Goal: Information Seeking & Learning: Learn about a topic

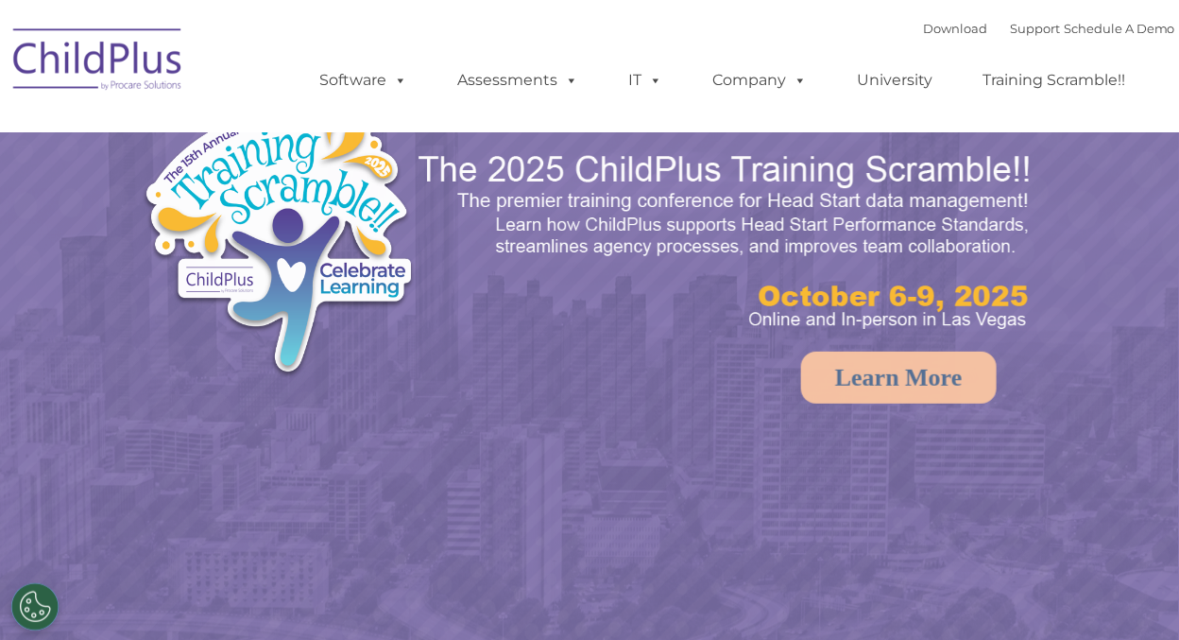
select select "MEDIUM"
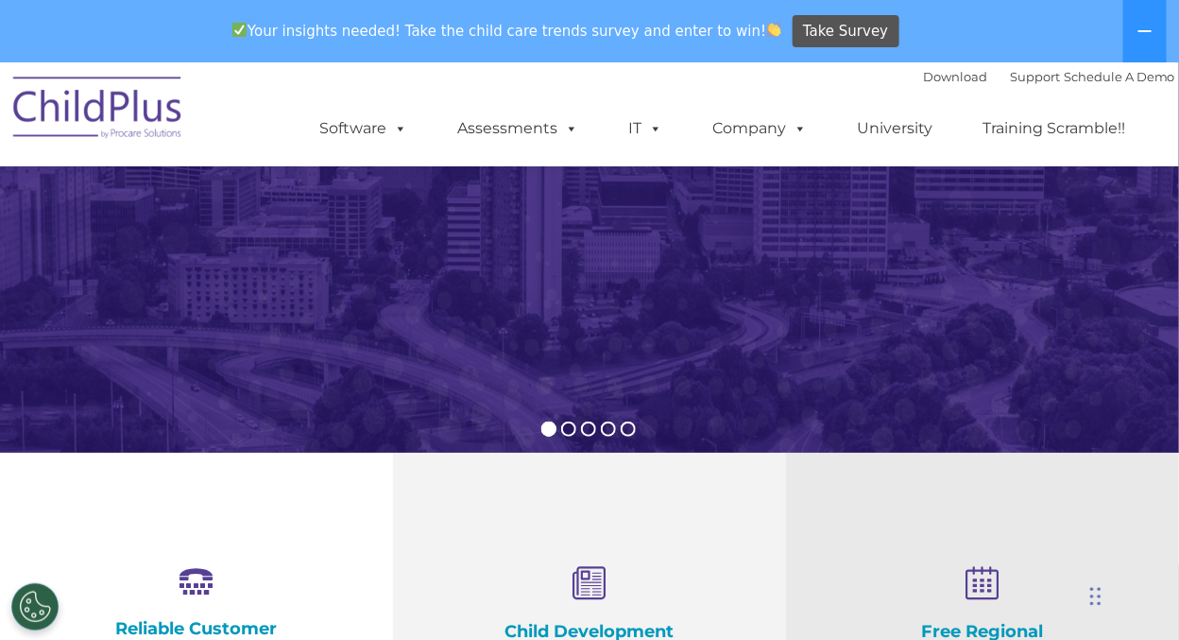
scroll to position [275, 0]
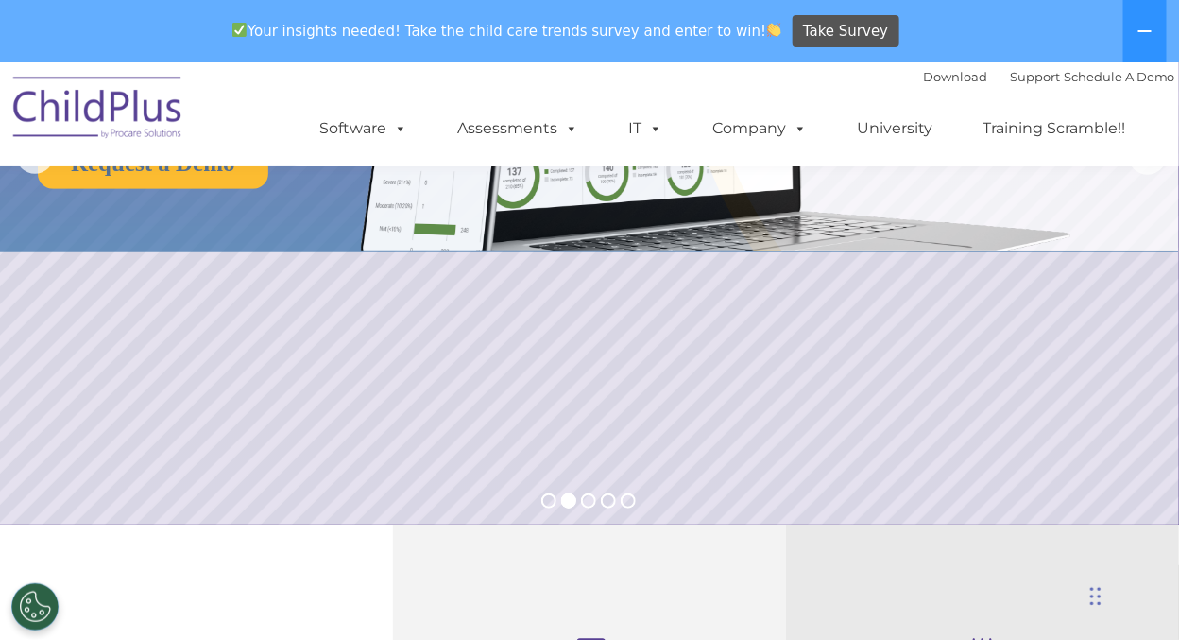
click at [121, 111] on img at bounding box center [98, 110] width 189 height 94
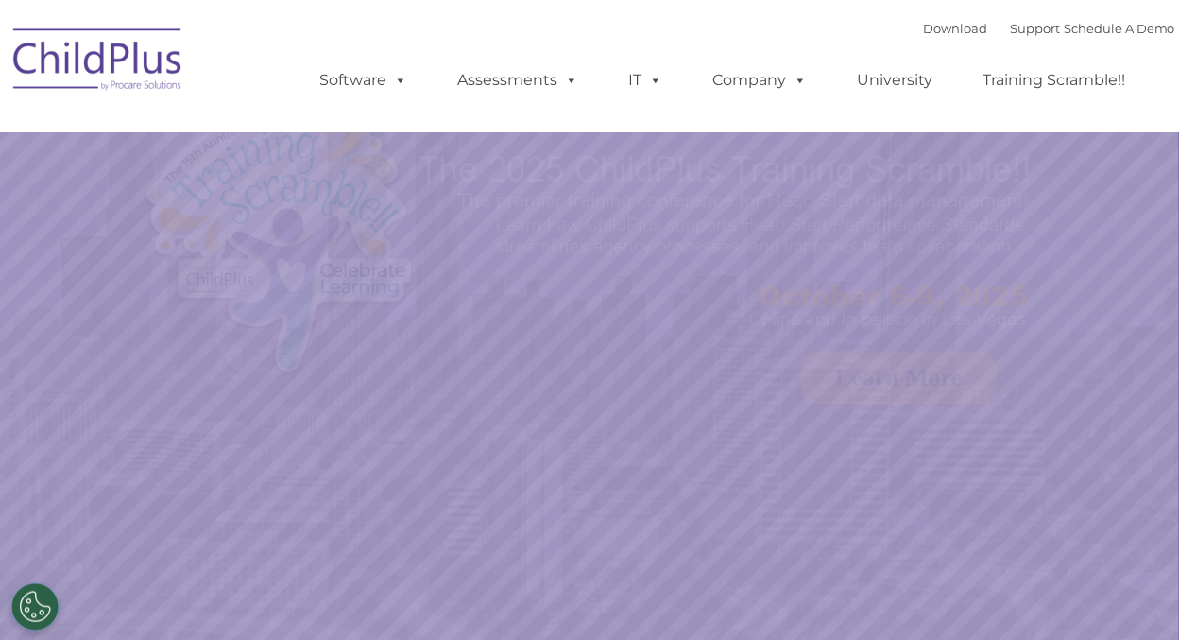
select select "MEDIUM"
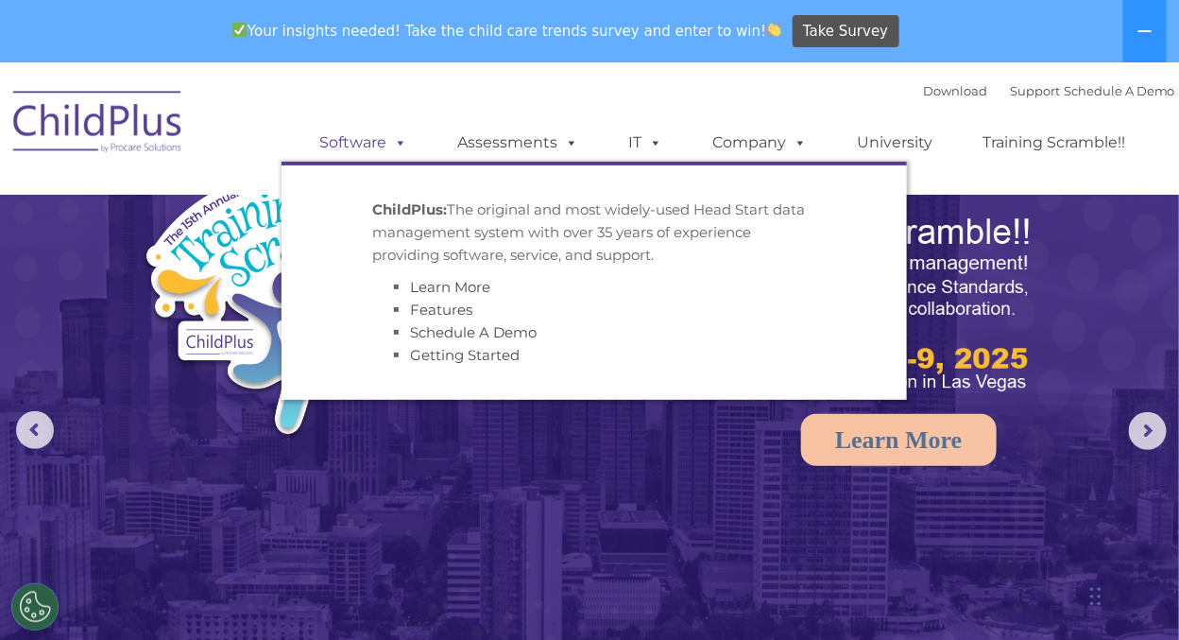
click at [367, 147] on link "Software" at bounding box center [363, 143] width 126 height 38
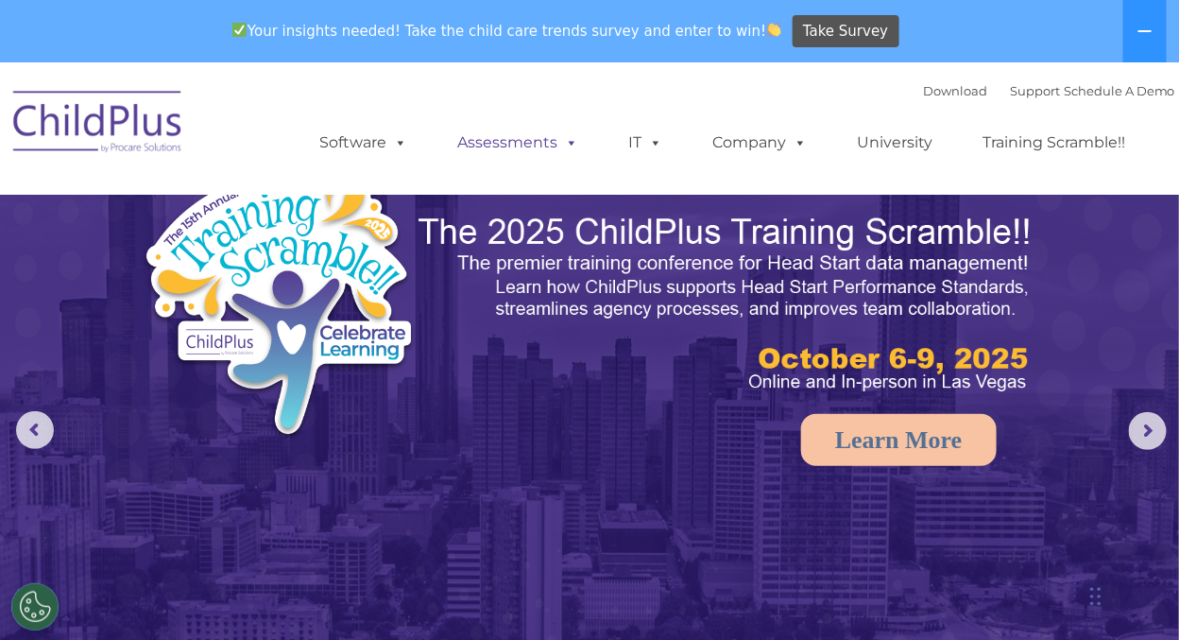
click at [514, 147] on link "Assessments" at bounding box center [517, 143] width 159 height 38
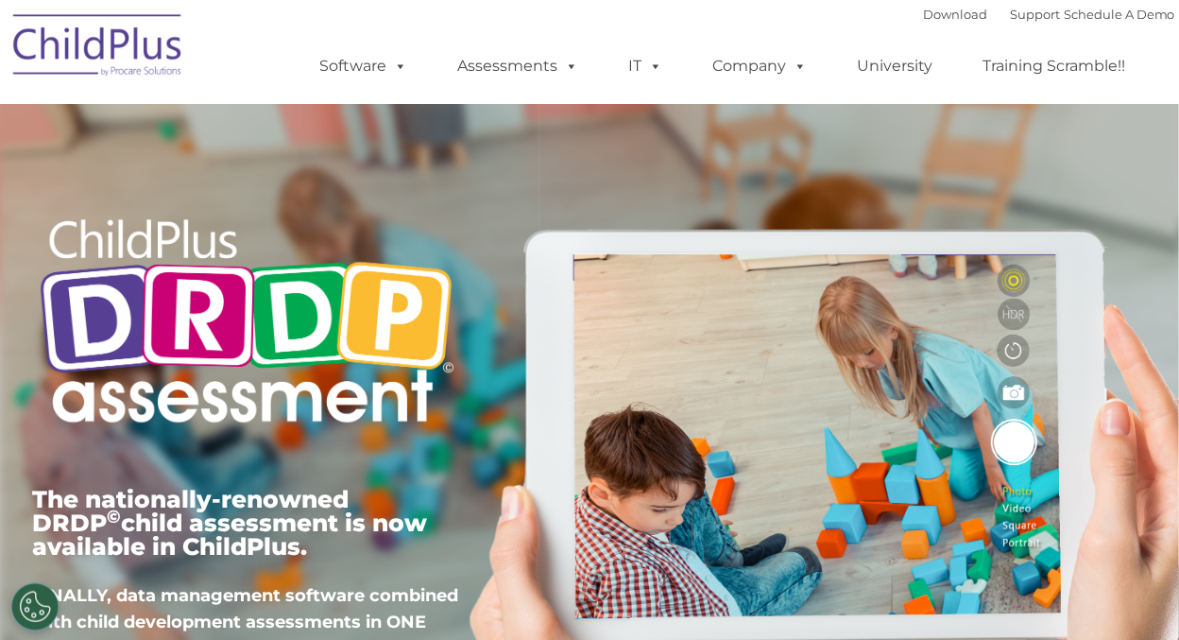
type input ""
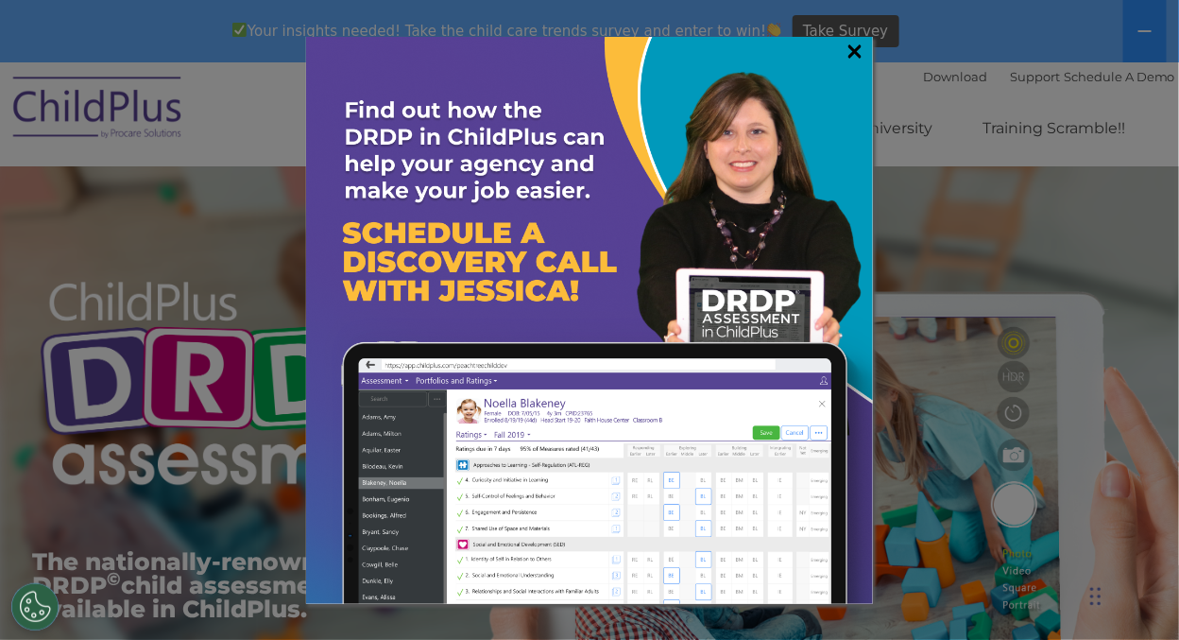
click at [860, 49] on link "×" at bounding box center [855, 51] width 22 height 19
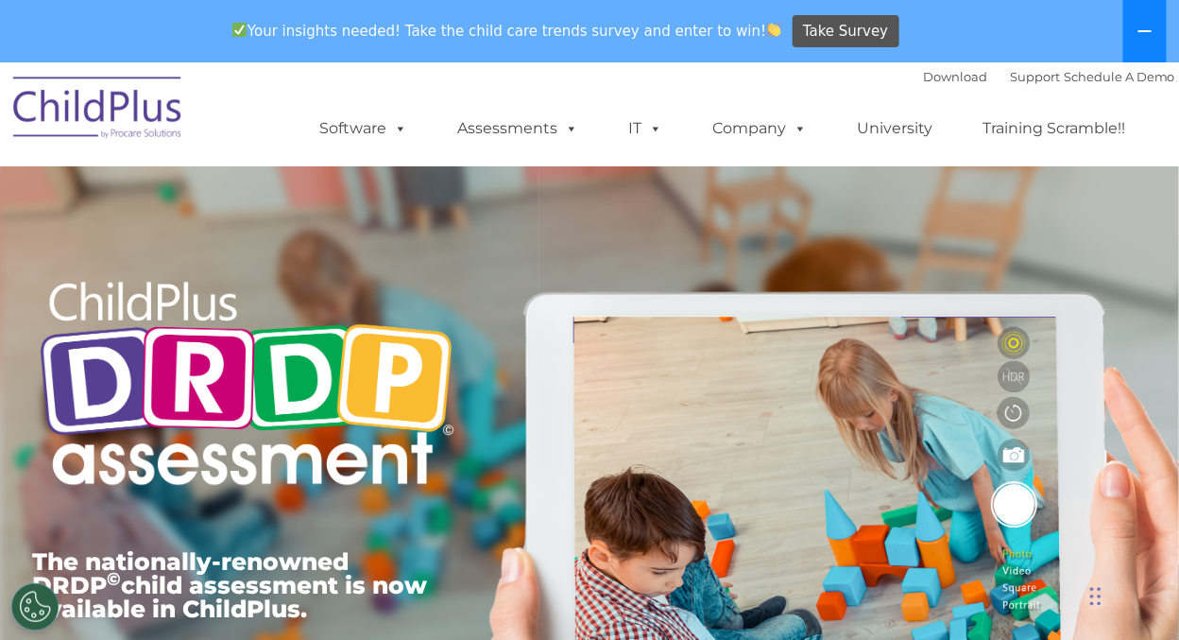
click at [1146, 31] on icon at bounding box center [1144, 31] width 13 height 2
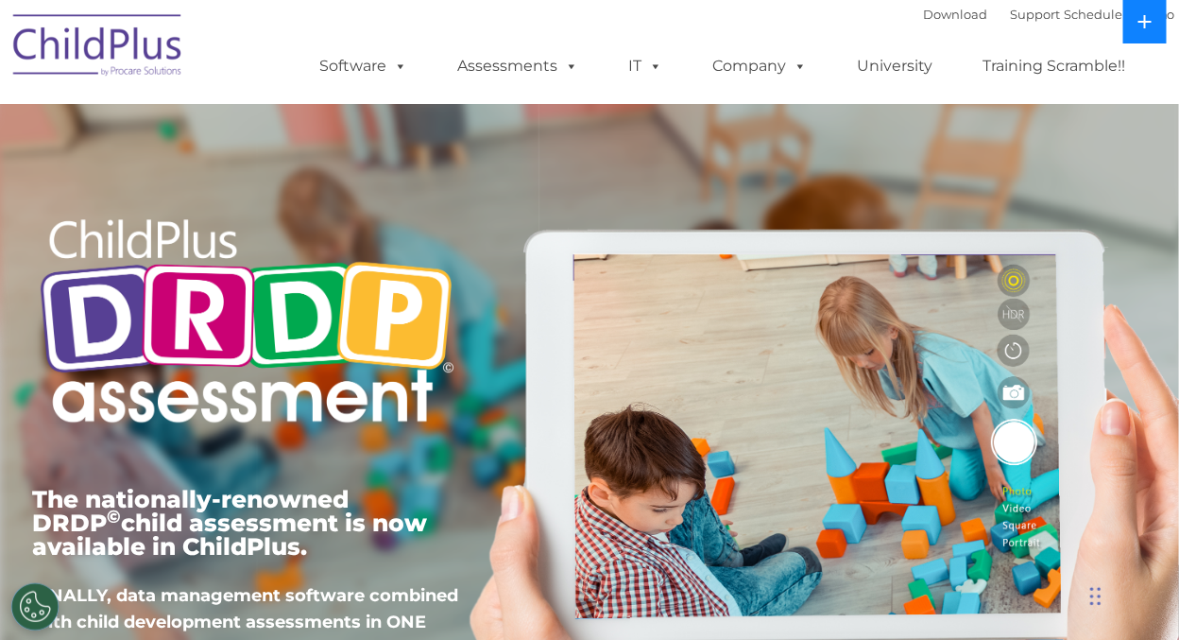
click at [1146, 31] on button at bounding box center [1144, 21] width 43 height 43
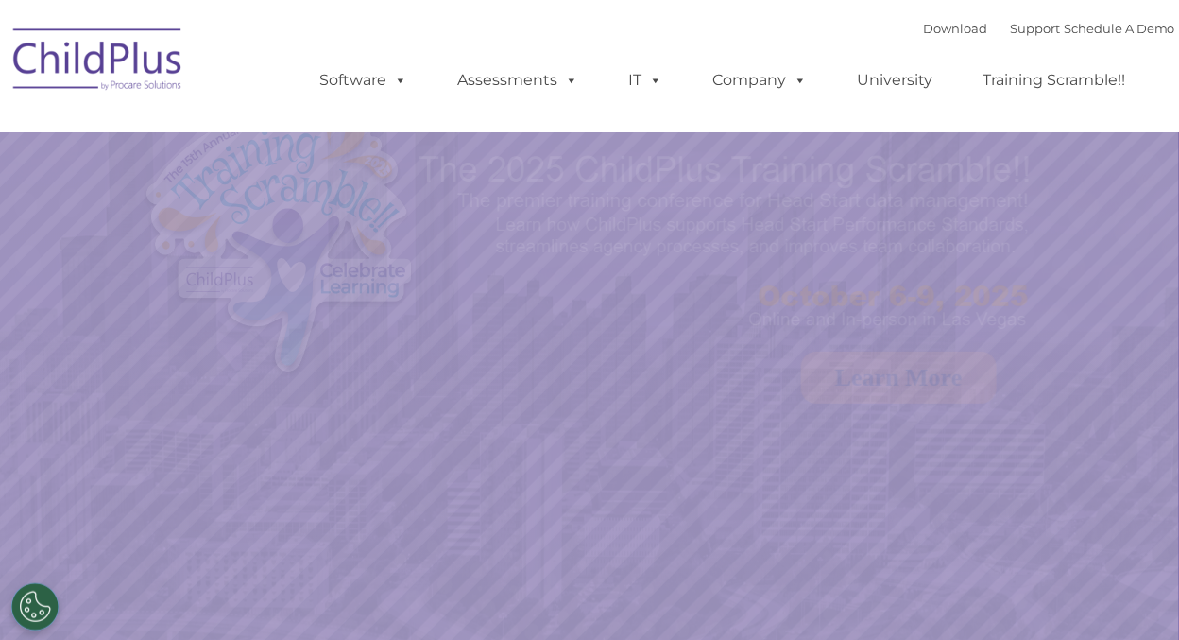
select select "MEDIUM"
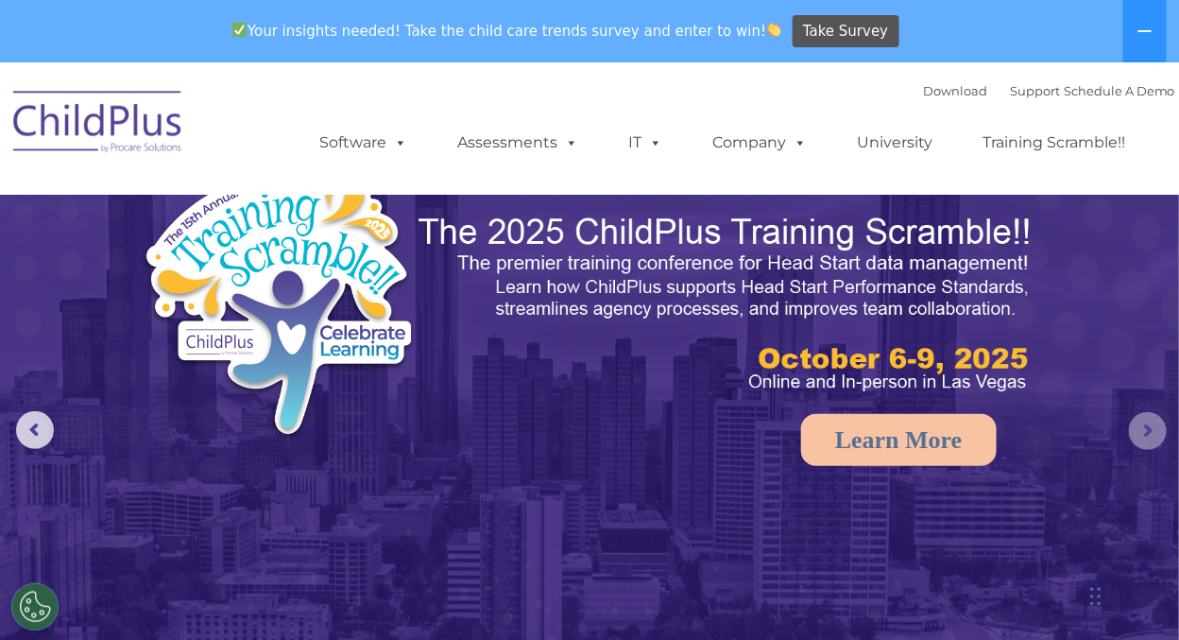
click at [1141, 433] on rs-arrow at bounding box center [1148, 431] width 38 height 38
